Goal: Navigation & Orientation: Find specific page/section

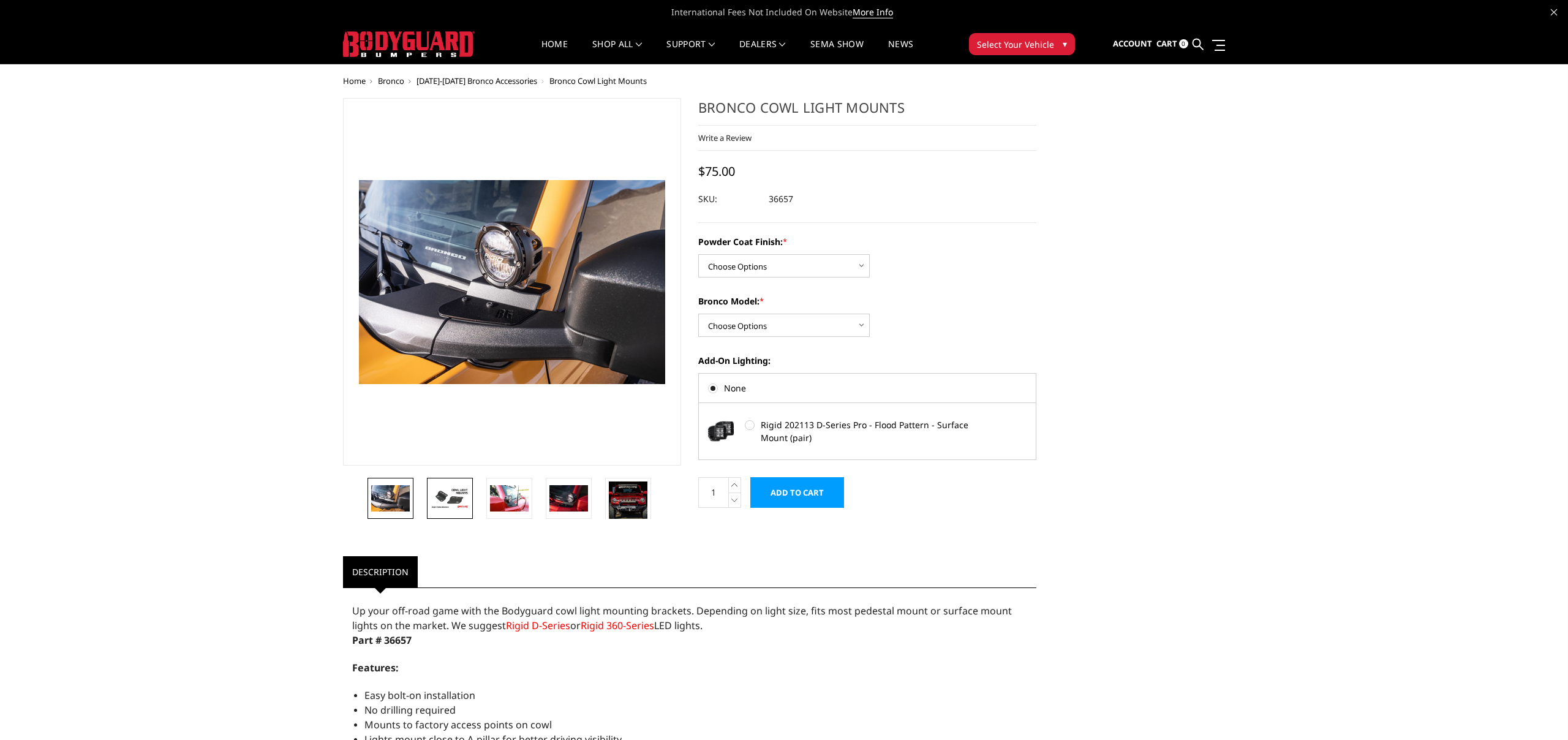
click at [456, 498] on img at bounding box center [450, 498] width 38 height 22
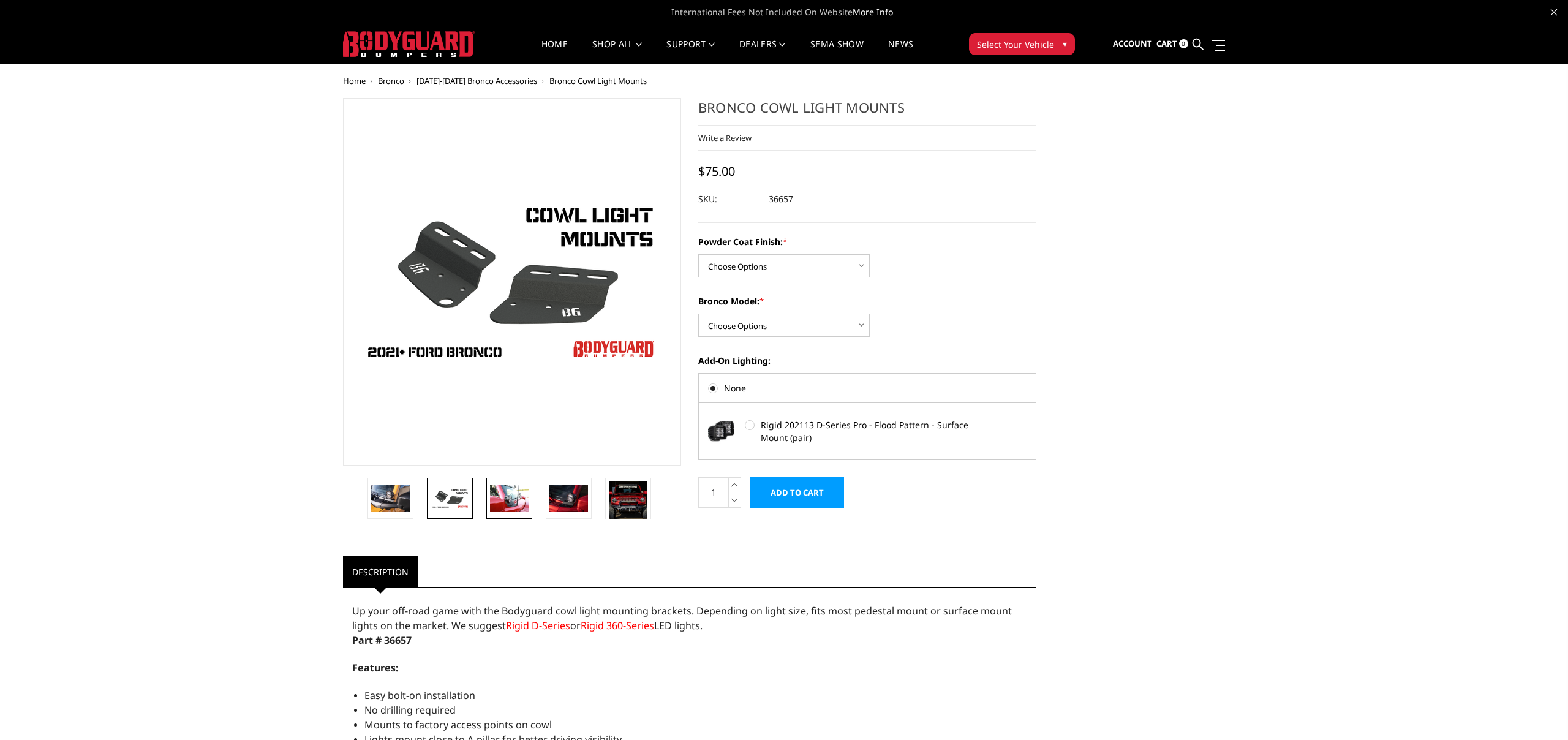
click at [503, 503] on img at bounding box center [509, 498] width 38 height 26
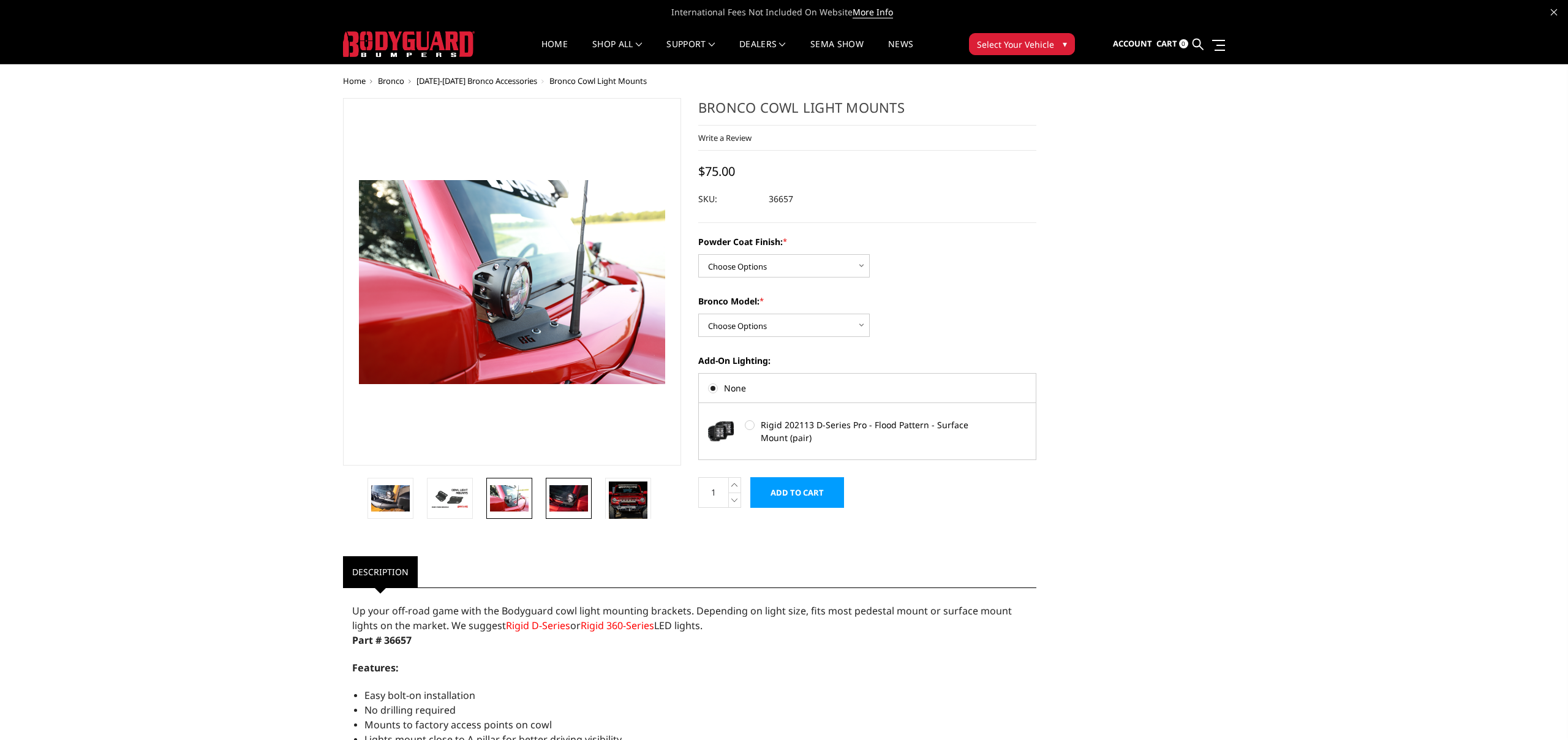
click at [562, 497] on img at bounding box center [568, 498] width 38 height 26
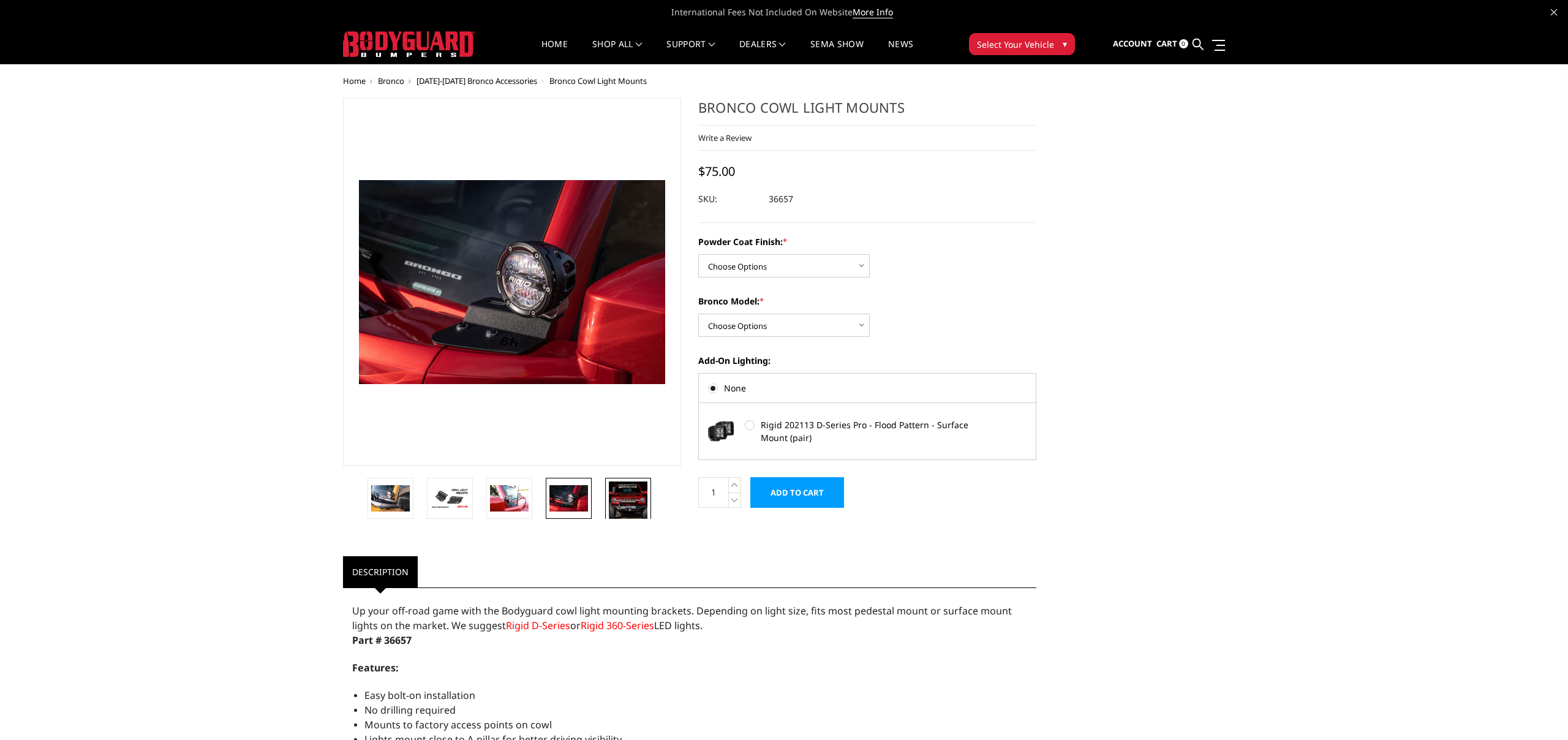
click at [619, 502] on img at bounding box center [628, 501] width 38 height 38
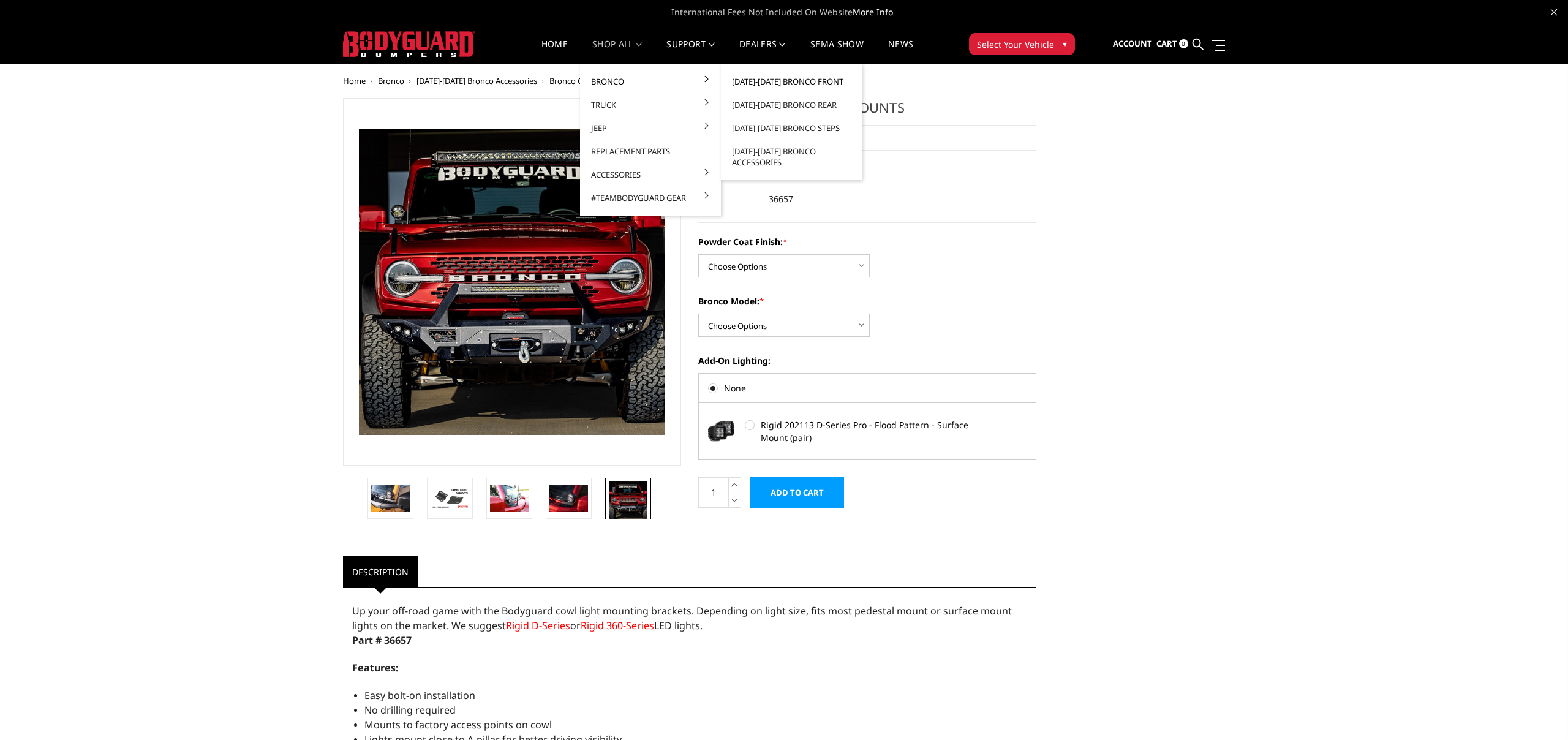
click at [786, 77] on link "[DATE]-[DATE] Bronco Front" at bounding box center [791, 82] width 131 height 23
